Goal: Task Accomplishment & Management: Manage account settings

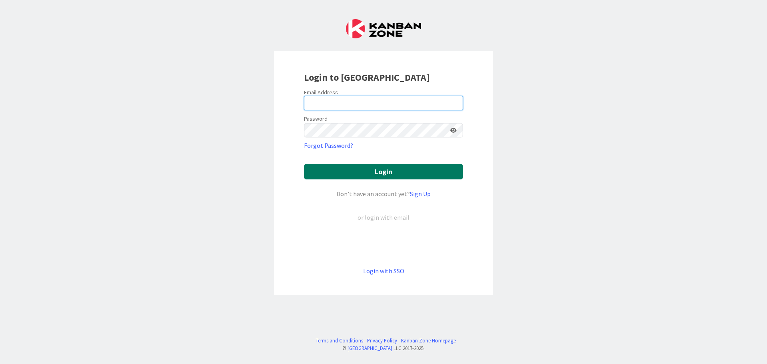
type input "[EMAIL_ADDRESS][DOMAIN_NAME]"
click at [395, 172] on button "Login" at bounding box center [383, 172] width 159 height 16
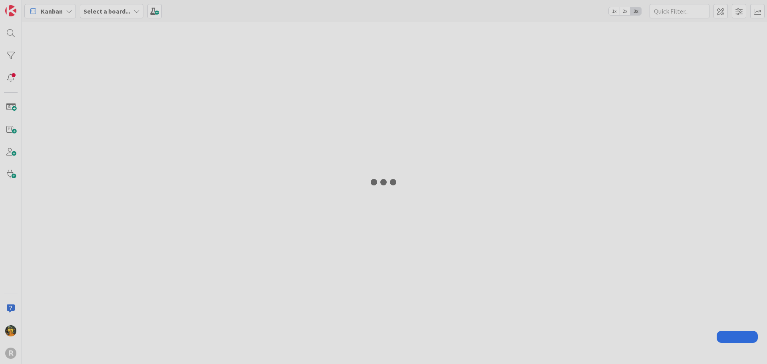
type input "[PERSON_NAME]"
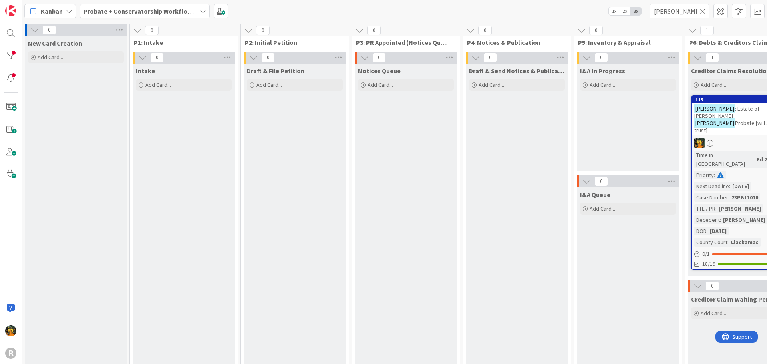
click at [52, 17] on div "Kanban" at bounding box center [50, 11] width 52 height 14
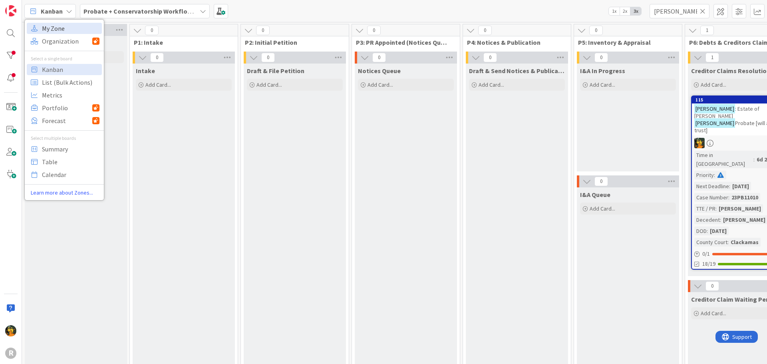
click at [59, 34] on div "My Zone Organization Select a single board Kanban List (Bulk Actions) Metrics P…" at bounding box center [64, 110] width 79 height 174
click at [59, 30] on span "My Zone" at bounding box center [70, 28] width 57 height 12
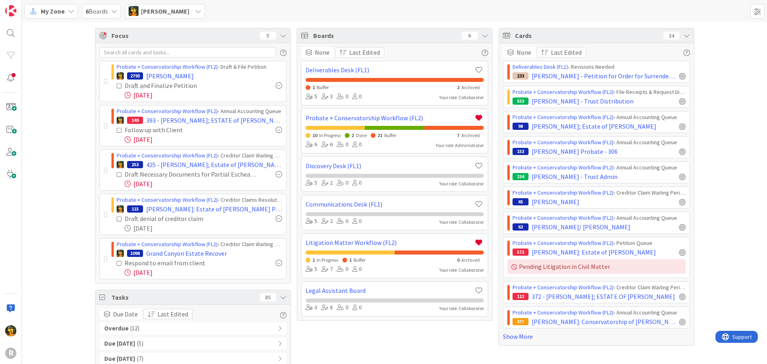
click at [168, 327] on div "Overdue ( 12 )" at bounding box center [192, 328] width 187 height 12
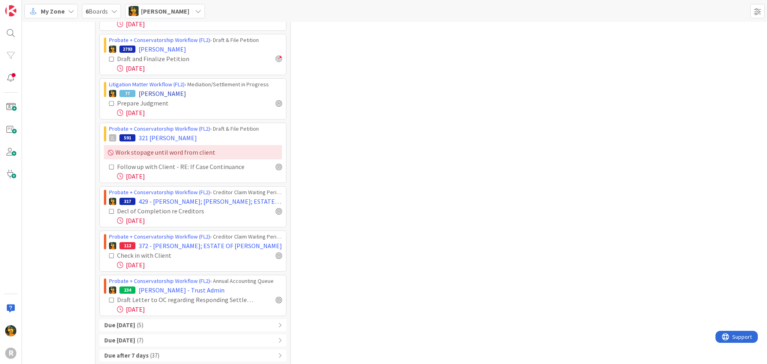
scroll to position [542, 0]
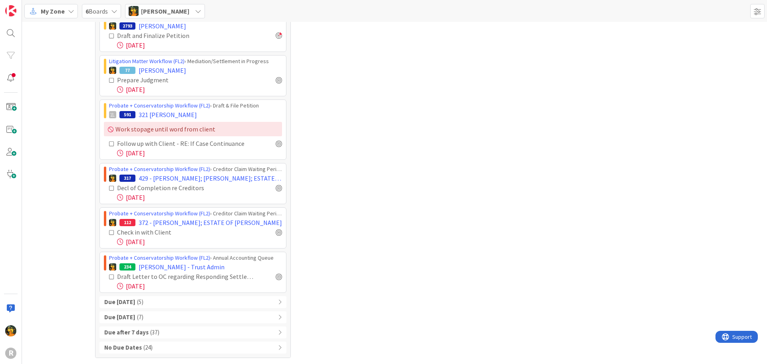
click at [169, 302] on div "Due [DATE] ( 5 )" at bounding box center [192, 302] width 187 height 12
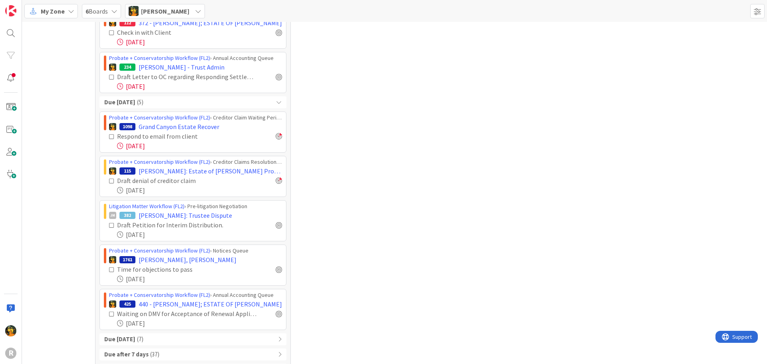
scroll to position [764, 0]
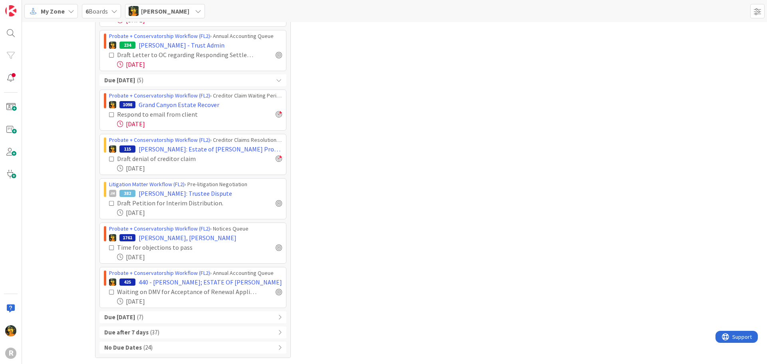
click at [236, 313] on div "Due [DATE] ( 7 )" at bounding box center [192, 317] width 187 height 12
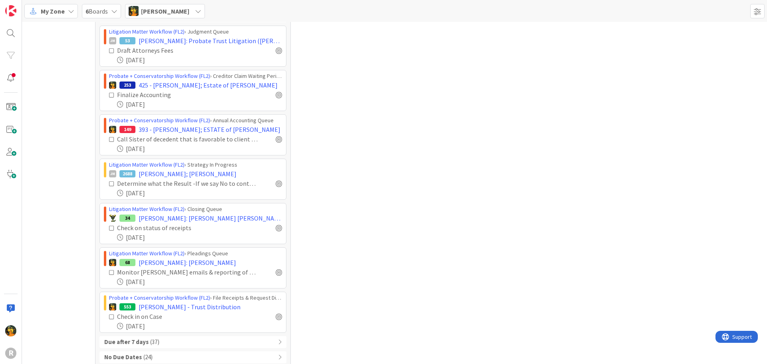
scroll to position [1074, 0]
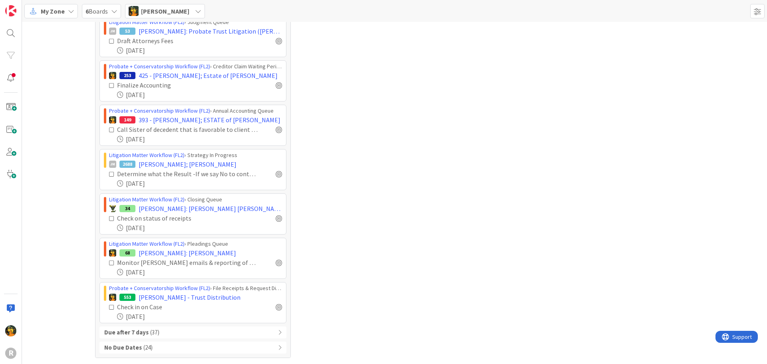
click at [178, 330] on div "Due after 7 days ( 37 )" at bounding box center [192, 332] width 187 height 12
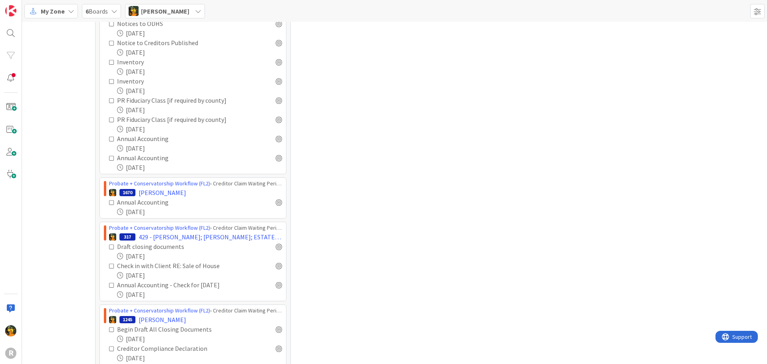
scroll to position [1793, 0]
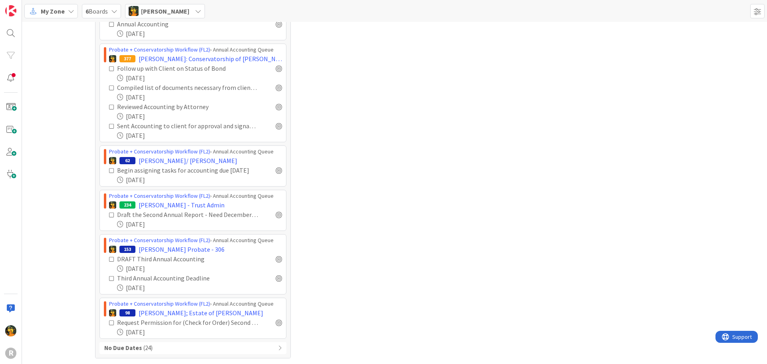
scroll to position [2110, 0]
click at [119, 345] on b "No Due Dates" at bounding box center [123, 347] width 38 height 9
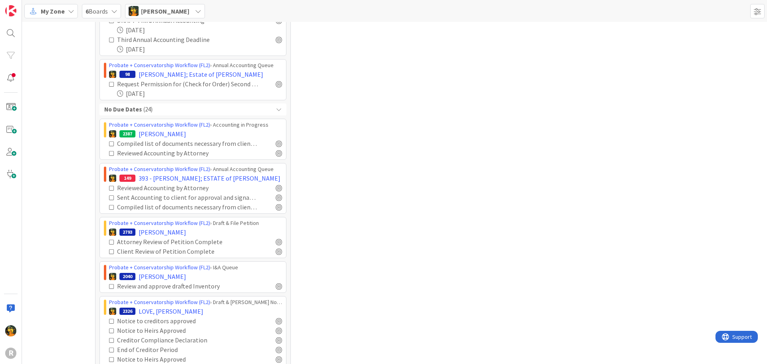
scroll to position [2350, 0]
click at [109, 141] on icon at bounding box center [112, 142] width 6 height 6
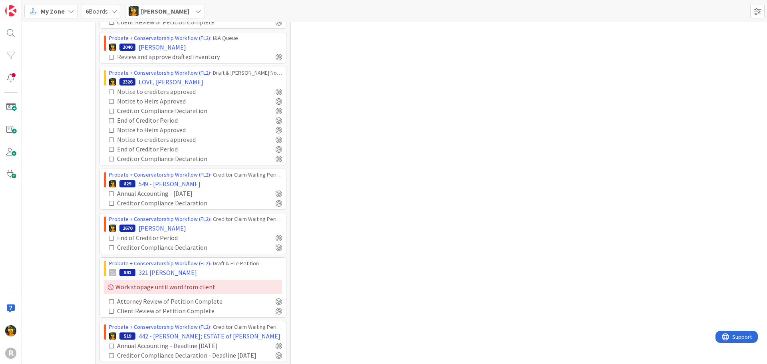
scroll to position [2576, 0]
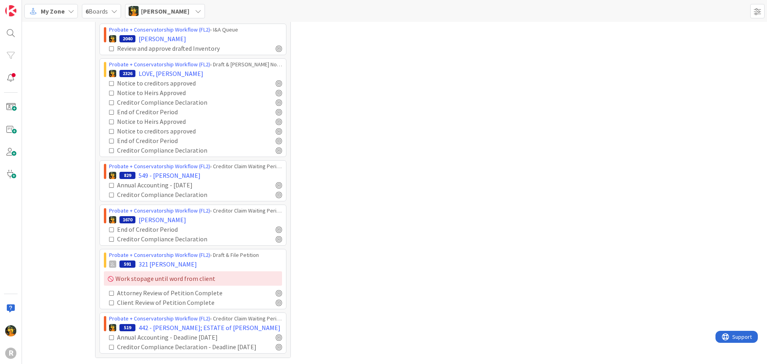
click at [109, 292] on icon at bounding box center [112, 293] width 6 height 6
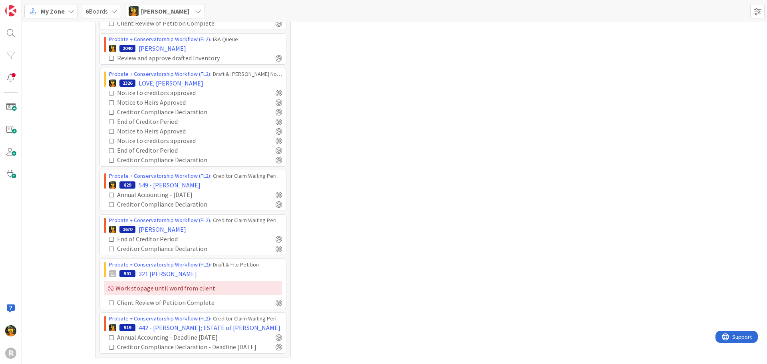
click at [109, 300] on icon at bounding box center [112, 303] width 6 height 6
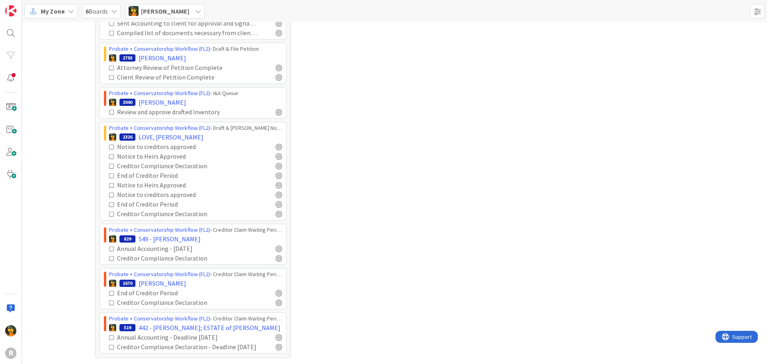
scroll to position [2513, 0]
